Goal: Task Accomplishment & Management: Manage account settings

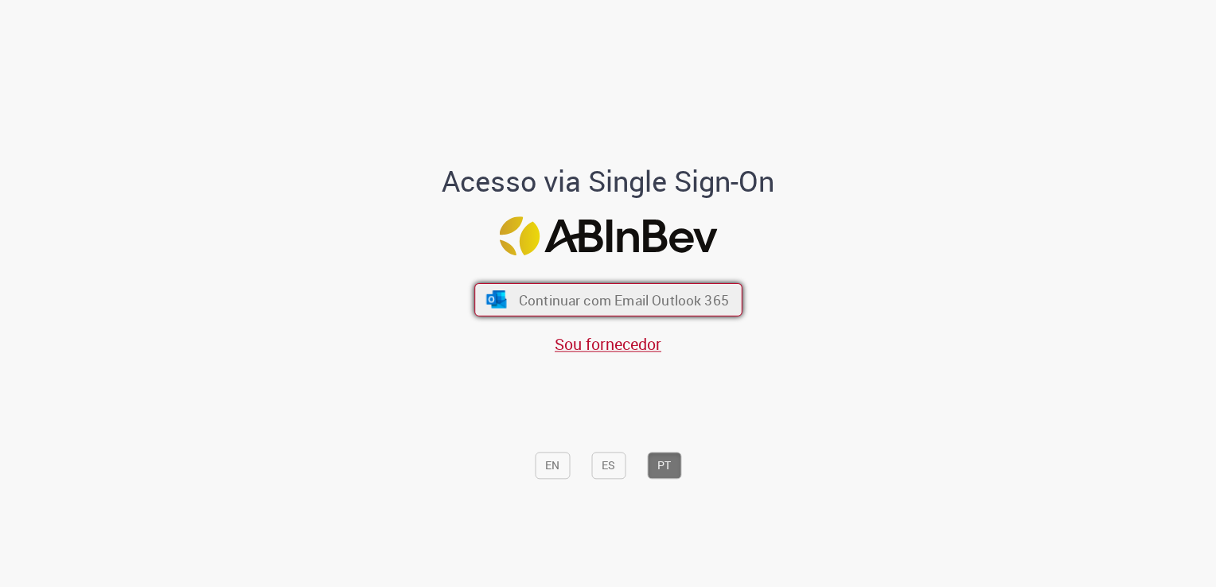
click at [710, 287] on button "Continuar com Email Outlook 365" at bounding box center [608, 299] width 268 height 33
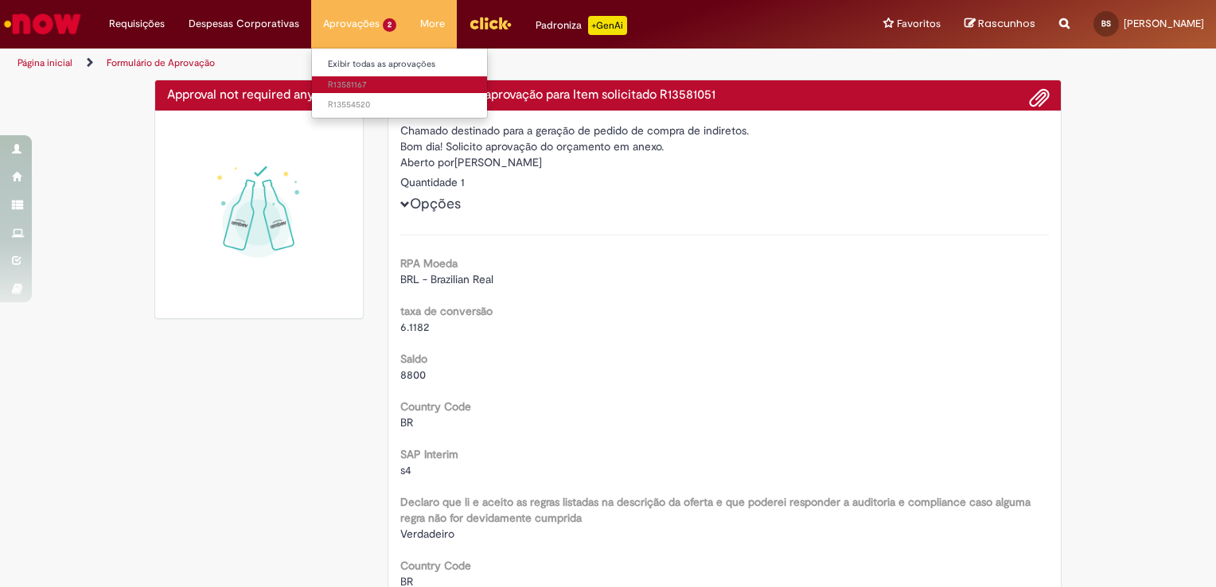
click at [353, 77] on link "R13581167" at bounding box center [399, 85] width 175 height 18
click at [378, 84] on sn-time-ago "cerca de uma hora atrás cerca de uma hora atrás [DATE] 12:05:38" at bounding box center [423, 85] width 96 height 12
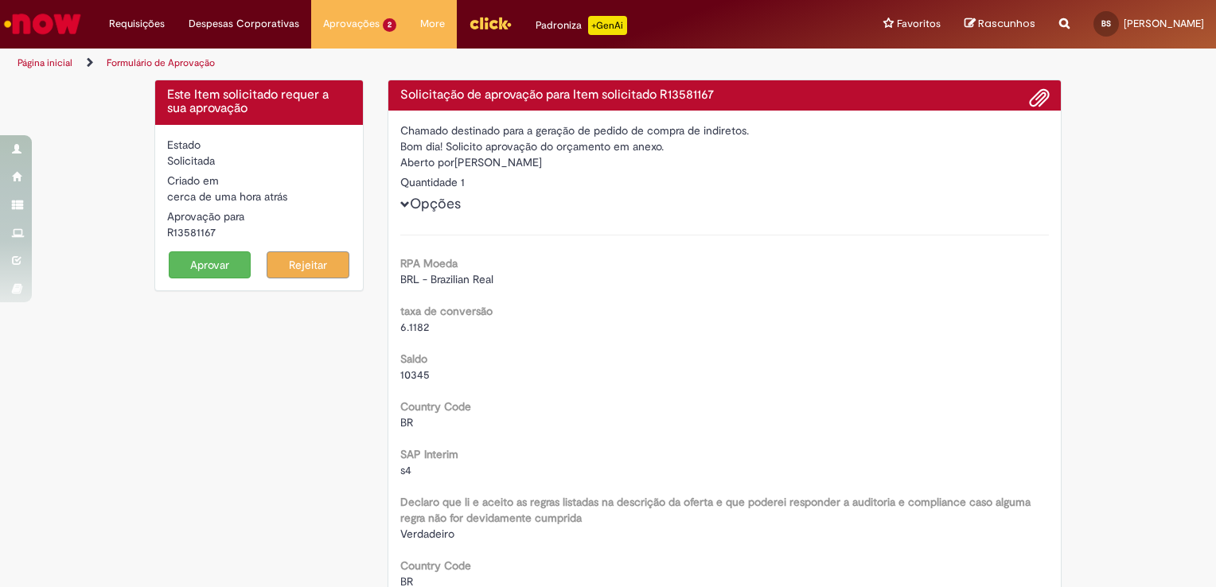
click at [185, 271] on button "Aprovar" at bounding box center [210, 264] width 83 height 27
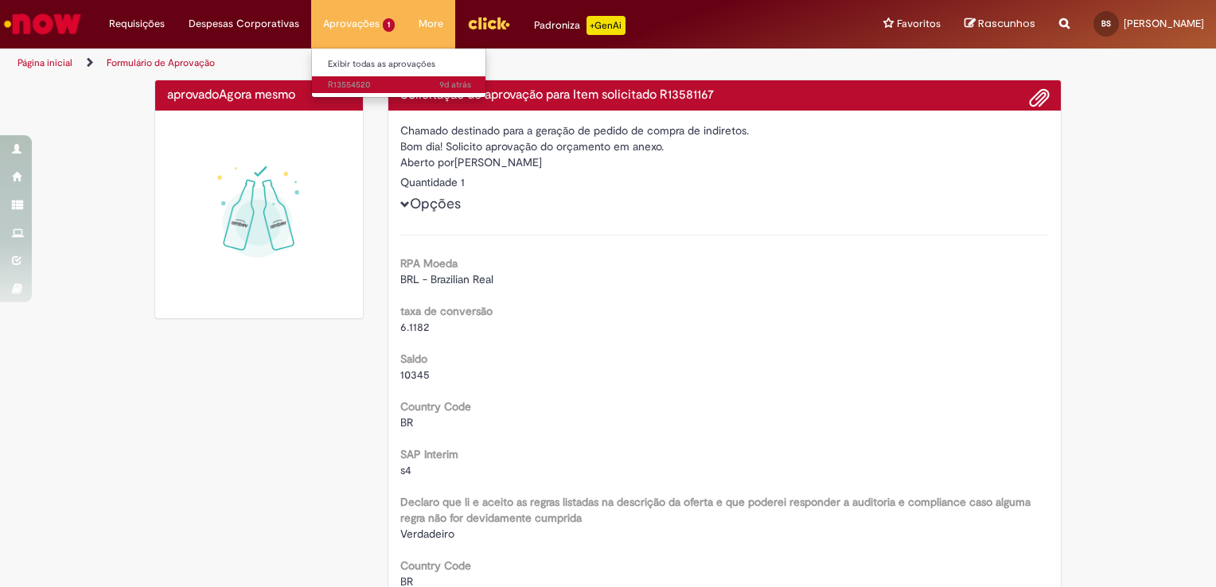
click at [363, 86] on span "9d atrás 9 dias atrás R13554520" at bounding box center [399, 85] width 143 height 13
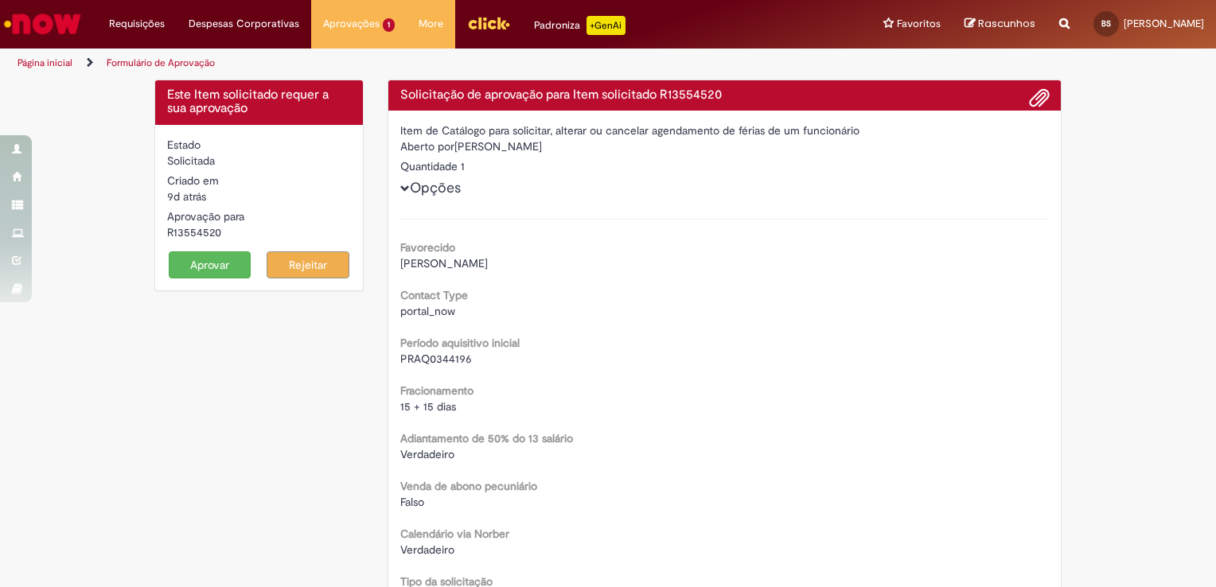
click at [200, 272] on button "Aprovar" at bounding box center [210, 264] width 83 height 27
